Goal: Book appointment/travel/reservation

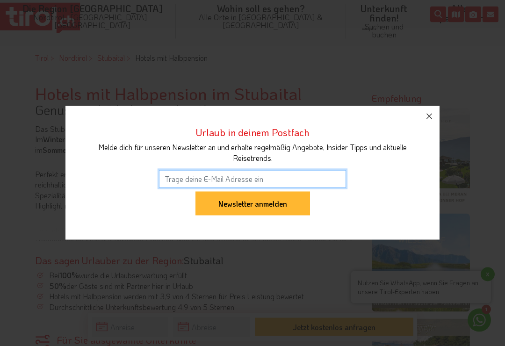
scroll to position [378, 0]
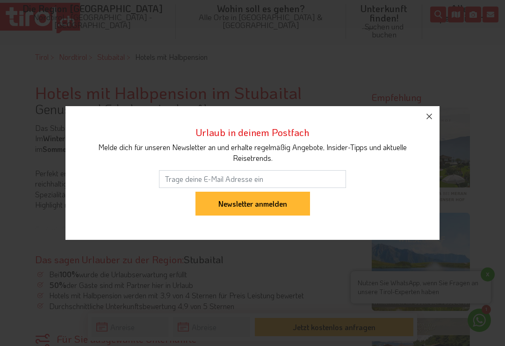
click at [429, 122] on icon "button" at bounding box center [428, 116] width 11 height 11
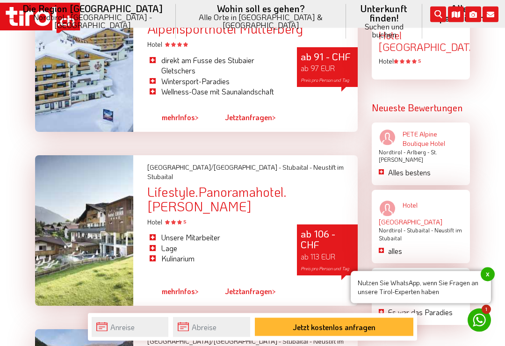
scroll to position [1168, 0]
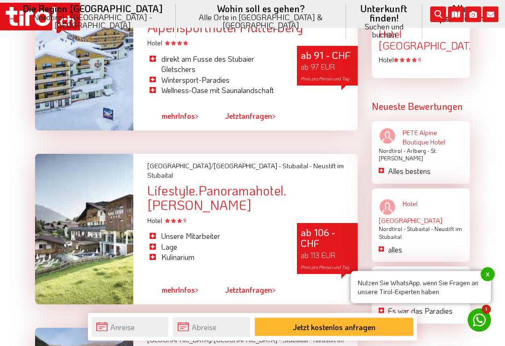
click at [171, 285] on span "mehr" at bounding box center [170, 290] width 16 height 10
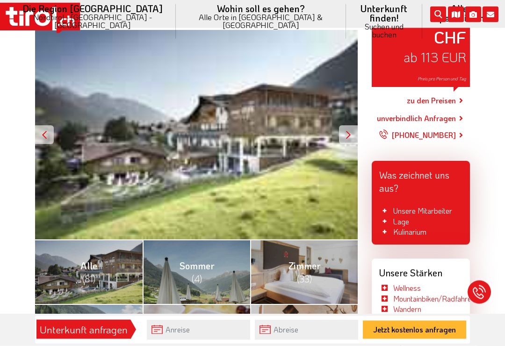
scroll to position [143, 0]
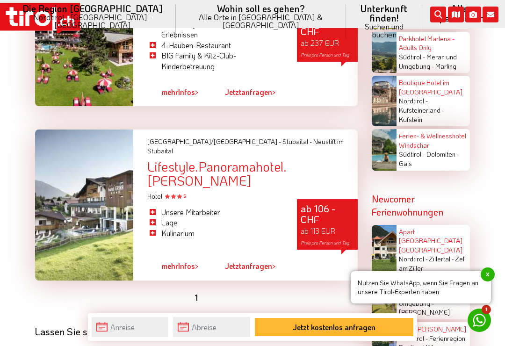
scroll to position [1337, 0]
click at [178, 261] on span "mehr" at bounding box center [170, 266] width 16 height 10
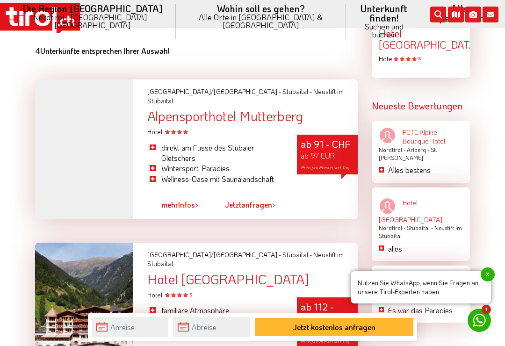
scroll to position [892, 0]
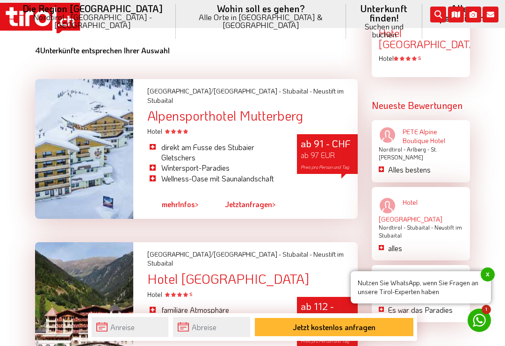
click at [182, 196] on link "mehr Infos >" at bounding box center [180, 203] width 37 height 21
click at [184, 202] on link "mehr Infos >" at bounding box center [180, 203] width 37 height 21
click at [250, 196] on link "Jetzt anfragen >" at bounding box center [250, 203] width 51 height 21
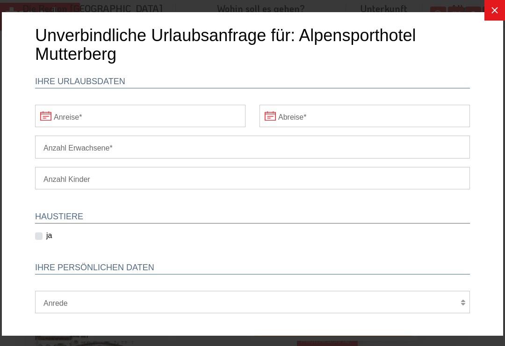
scroll to position [0, 0]
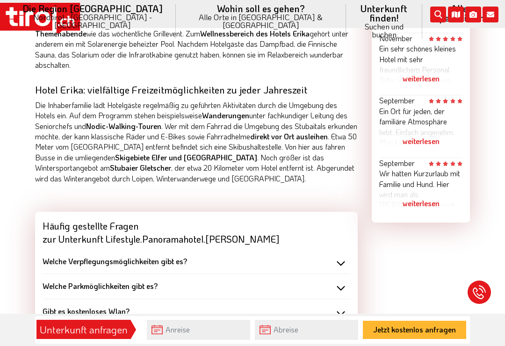
scroll to position [749, 0]
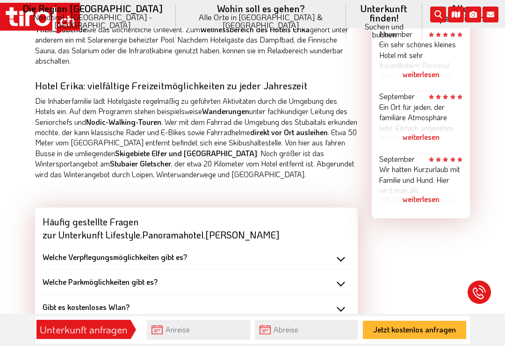
click at [343, 252] on div "Welche Verpflegungsmöglichkeiten gibt es?" at bounding box center [196, 257] width 307 height 10
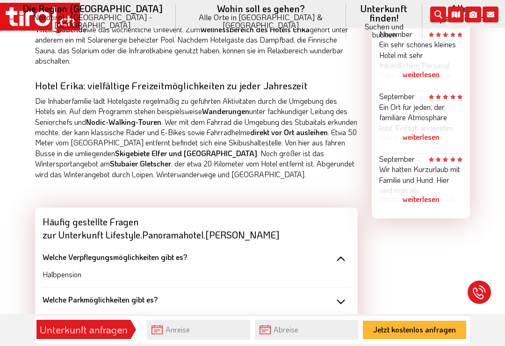
click at [344, 252] on div "Welche Verpflegungsmöglichkeiten gibt es?" at bounding box center [196, 257] width 307 height 10
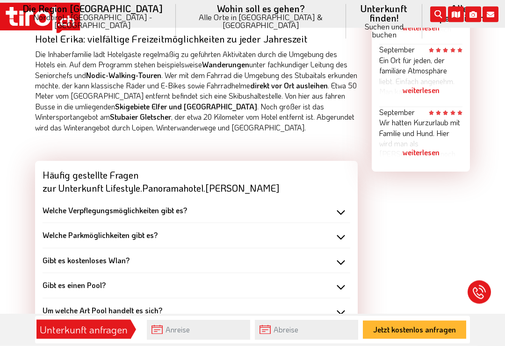
scroll to position [796, 0]
click at [346, 229] on div "Welche Parkmöglichkeiten gibt es?" at bounding box center [196, 234] width 307 height 10
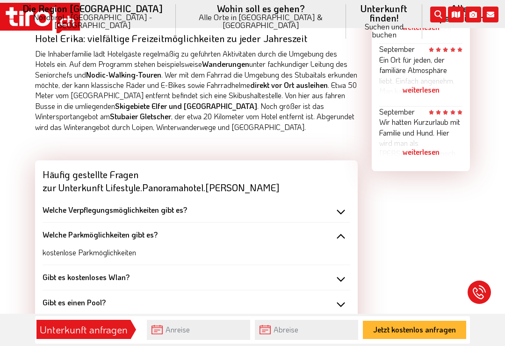
click at [347, 229] on div "Welche Parkmöglichkeiten gibt es?" at bounding box center [196, 234] width 307 height 10
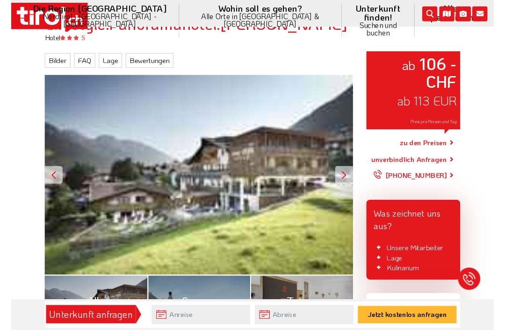
scroll to position [100, 0]
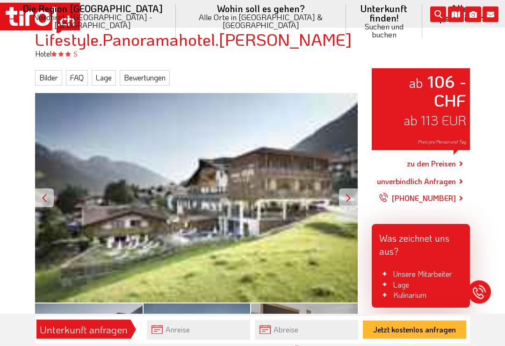
click at [456, 154] on link "zu den Preisen" at bounding box center [430, 163] width 49 height 23
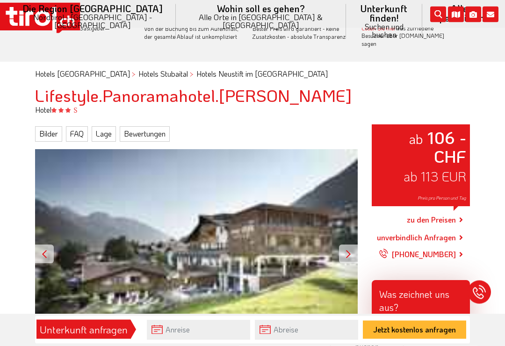
scroll to position [0, 0]
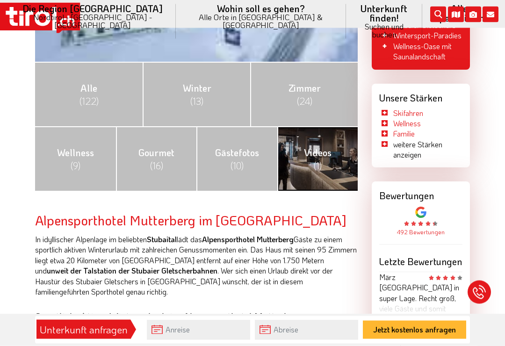
scroll to position [348, 0]
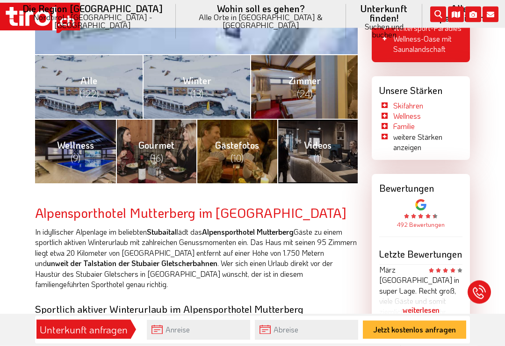
click at [308, 88] on span "(24)" at bounding box center [304, 94] width 15 height 12
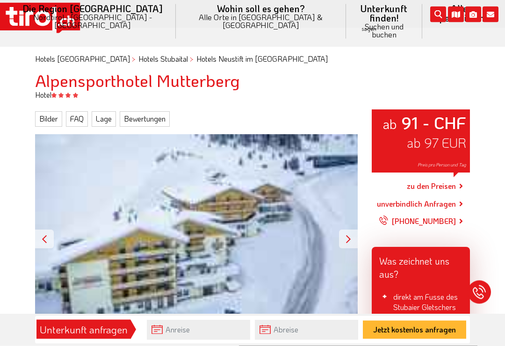
scroll to position [46, 0]
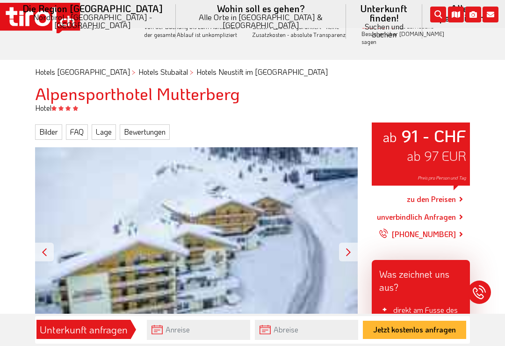
click at [448, 211] on link "unverbindlich Anfragen" at bounding box center [416, 216] width 79 height 11
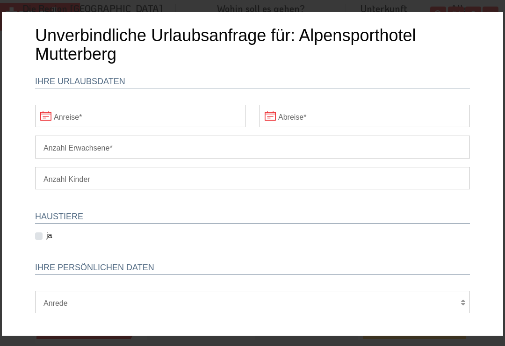
scroll to position [0, 0]
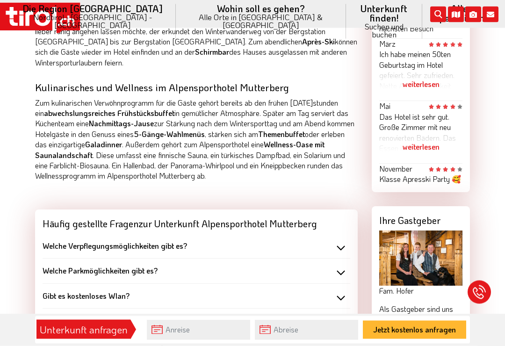
scroll to position [716, 0]
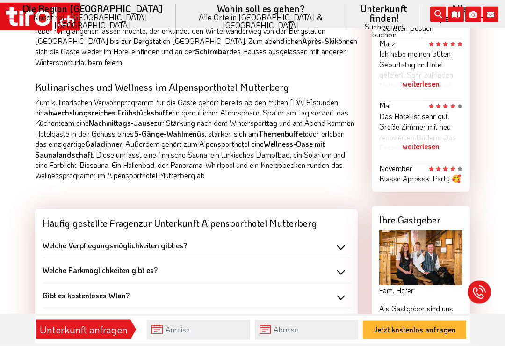
click at [193, 241] on div "Welche Verpflegungsmöglichkeiten gibt es?" at bounding box center [196, 246] width 307 height 10
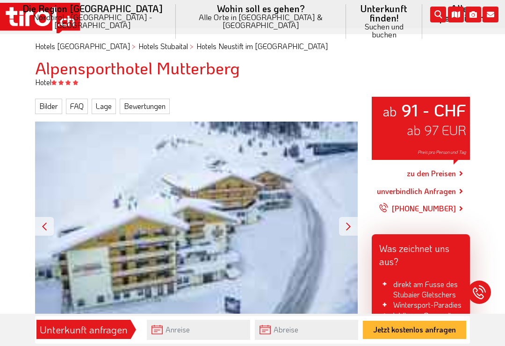
scroll to position [57, 0]
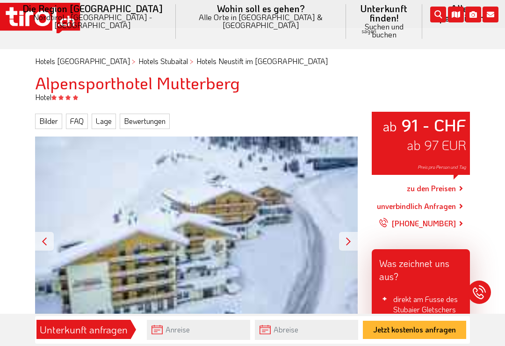
click at [448, 200] on link "unverbindlich Anfragen" at bounding box center [416, 205] width 79 height 11
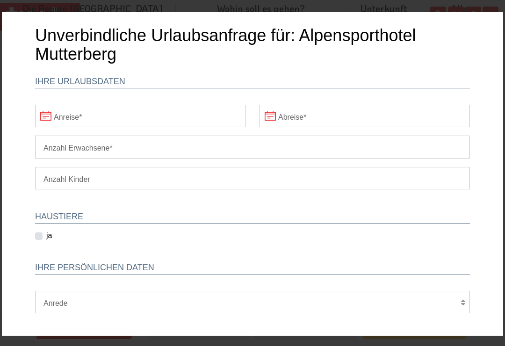
scroll to position [0, 0]
